Goal: Task Accomplishment & Management: Use online tool/utility

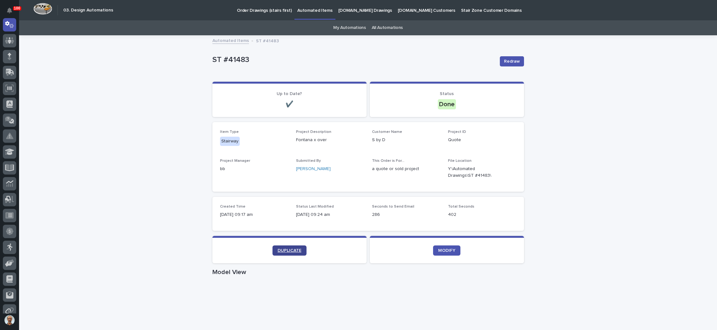
click at [287, 250] on span "DUPLICATE" at bounding box center [290, 250] width 24 height 4
click at [266, 8] on p "Order Drawings (stairs first)" at bounding box center [264, 6] width 55 height 13
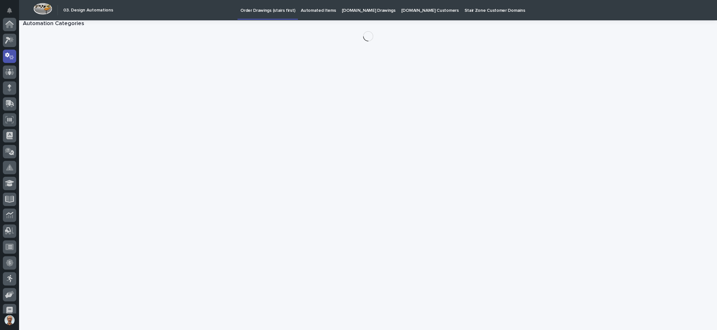
scroll to position [31, 0]
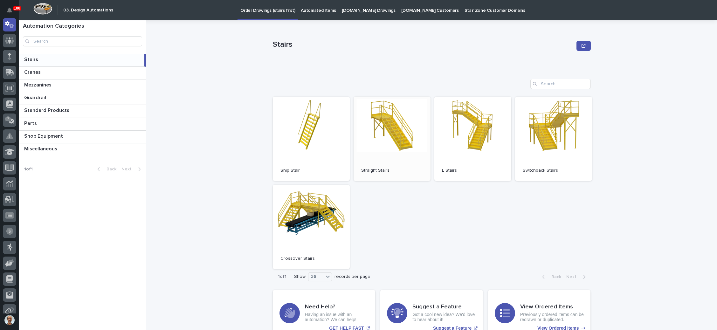
click at [397, 131] on link "Open" at bounding box center [392, 139] width 77 height 84
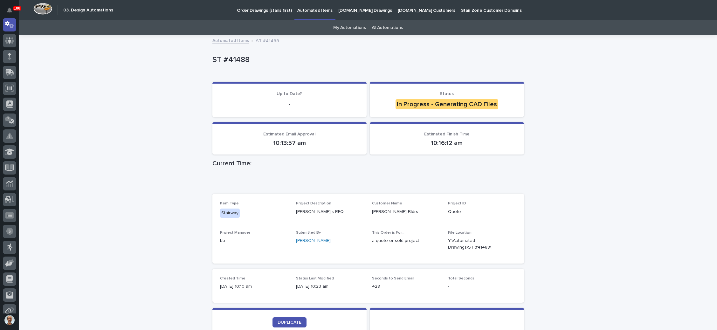
scroll to position [95, 0]
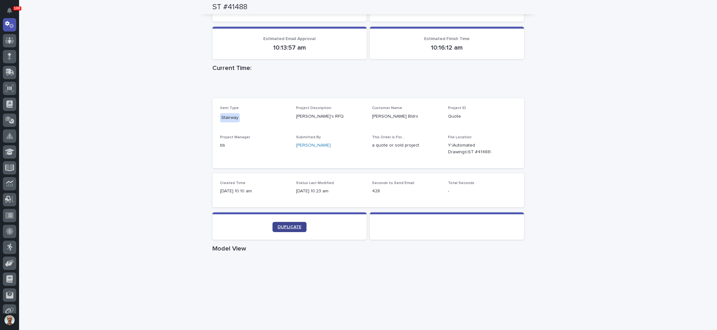
click at [294, 227] on span "DUPLICATE" at bounding box center [290, 227] width 24 height 4
